Goal: Task Accomplishment & Management: Use online tool/utility

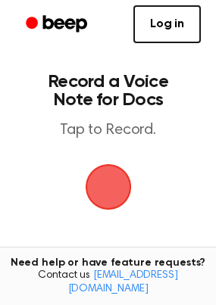
click at [117, 159] on span "button" at bounding box center [109, 187] width 64 height 64
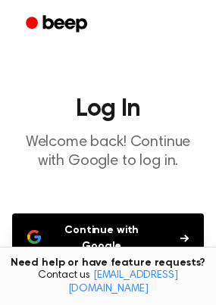
click at [126, 219] on button "Continue with Google" at bounding box center [108, 239] width 192 height 50
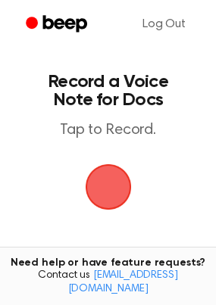
drag, startPoint x: 102, startPoint y: 178, endPoint x: 54, endPoint y: 206, distance: 56.0
click at [54, 206] on main "Record a Voice Note for Docs Tap to Record. Recording History Tired of copying …" at bounding box center [108, 243] width 216 height 487
click at [111, 192] on span "button" at bounding box center [107, 186] width 83 height 83
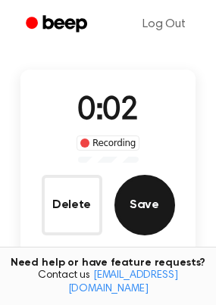
scroll to position [77, 0]
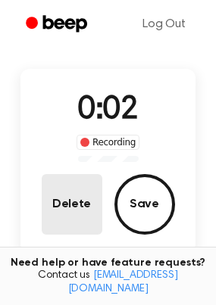
click at [89, 193] on button "Delete" at bounding box center [72, 204] width 61 height 61
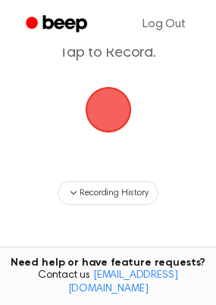
click at [111, 89] on span "button" at bounding box center [108, 110] width 46 height 46
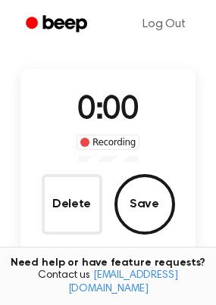
scroll to position [124, 0]
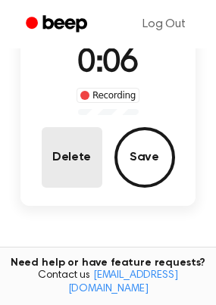
click at [89, 139] on button "Delete" at bounding box center [72, 157] width 61 height 61
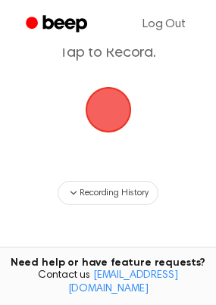
click at [109, 102] on span "button" at bounding box center [108, 110] width 42 height 42
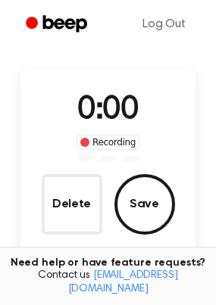
scroll to position [124, 0]
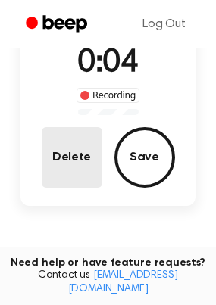
click at [69, 136] on button "Delete" at bounding box center [72, 157] width 61 height 61
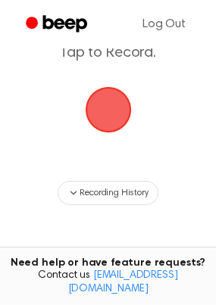
click at [97, 117] on span "button" at bounding box center [107, 110] width 49 height 49
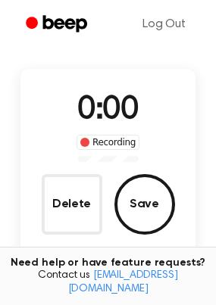
scroll to position [124, 0]
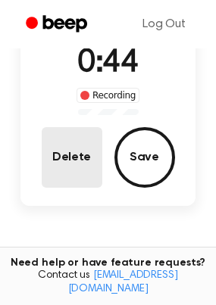
click at [61, 159] on button "Delete" at bounding box center [72, 157] width 61 height 61
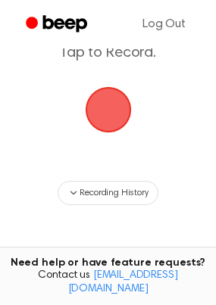
click at [103, 104] on span "button" at bounding box center [108, 110] width 46 height 46
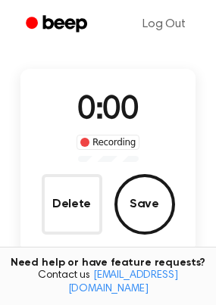
scroll to position [124, 0]
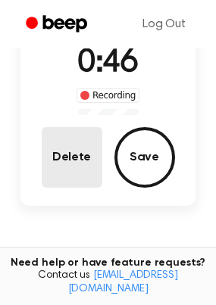
click at [85, 158] on button "Delete" at bounding box center [72, 157] width 61 height 61
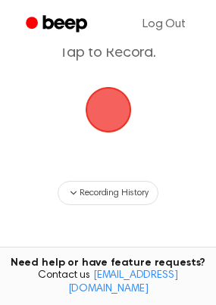
click at [108, 109] on span "button" at bounding box center [108, 110] width 52 height 52
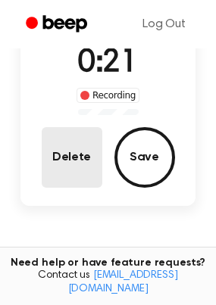
click at [90, 171] on button "Delete" at bounding box center [72, 157] width 61 height 61
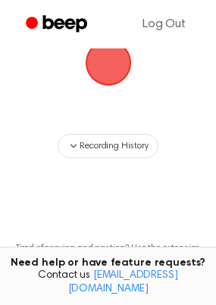
scroll to position [77, 0]
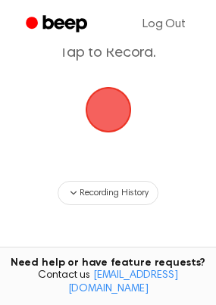
click at [110, 110] on span "button" at bounding box center [108, 110] width 46 height 46
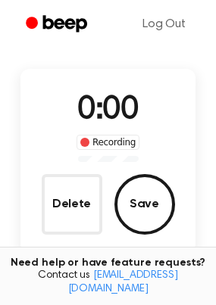
scroll to position [124, 0]
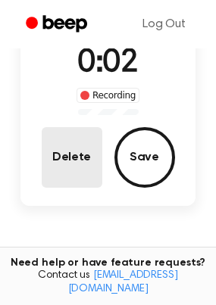
click at [79, 156] on button "Delete" at bounding box center [72, 157] width 61 height 61
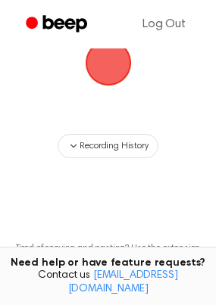
scroll to position [77, 0]
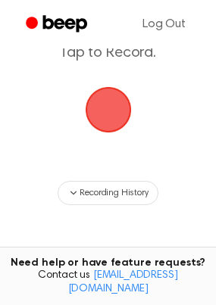
click at [97, 111] on span "button" at bounding box center [108, 110] width 52 height 52
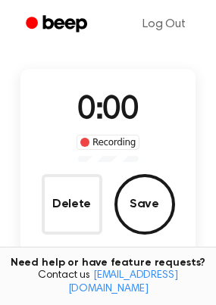
scroll to position [124, 0]
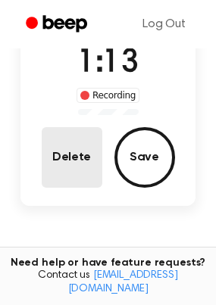
click at [62, 137] on button "Delete" at bounding box center [72, 157] width 61 height 61
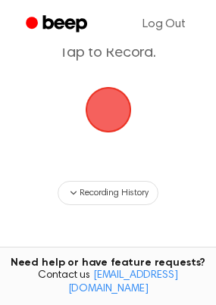
click at [117, 114] on span "button" at bounding box center [108, 110] width 46 height 46
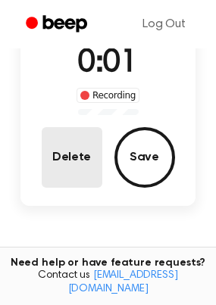
click at [79, 142] on button "Delete" at bounding box center [72, 157] width 61 height 61
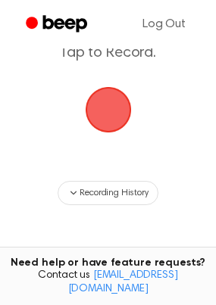
click at [108, 114] on span "button" at bounding box center [108, 110] width 64 height 64
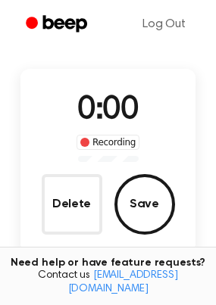
scroll to position [124, 0]
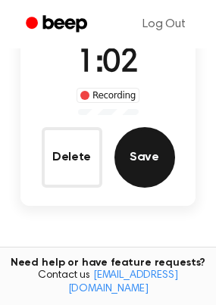
click at [153, 145] on button "Save" at bounding box center [144, 157] width 61 height 61
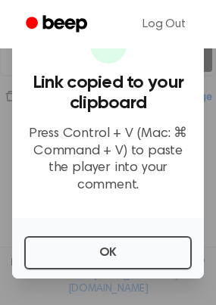
scroll to position [285, 0]
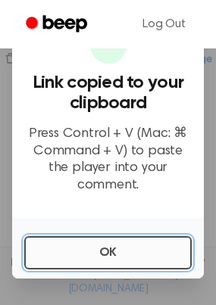
click at [113, 255] on button "OK" at bounding box center [107, 252] width 167 height 33
